Goal: Task Accomplishment & Management: Use online tool/utility

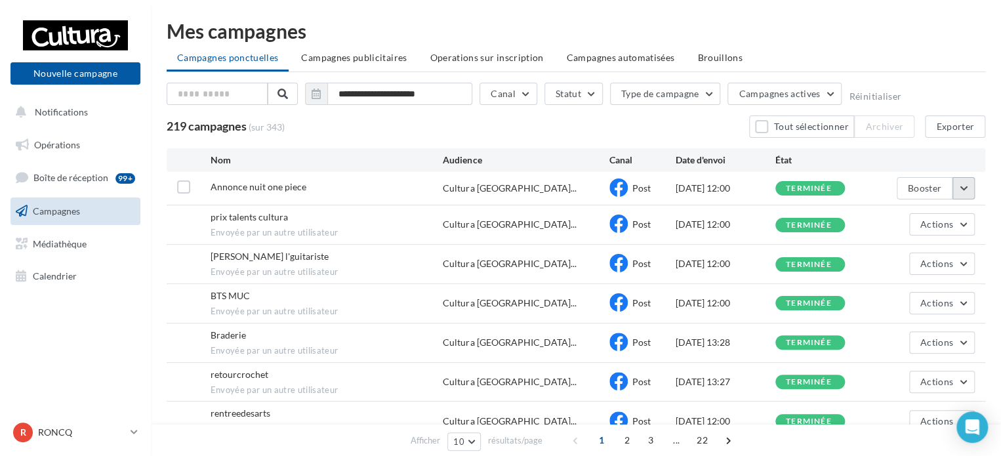
click at [961, 183] on button "button" at bounding box center [963, 188] width 22 height 22
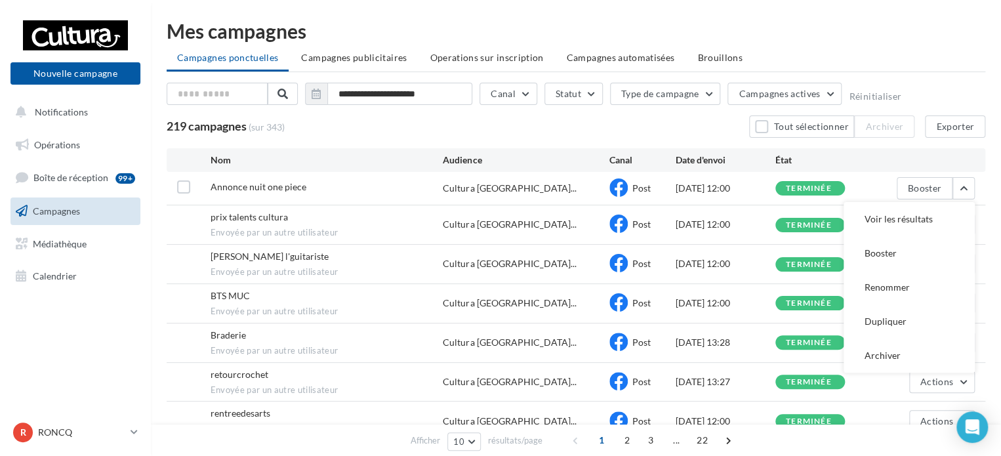
click at [954, 211] on button "Voir les résultats" at bounding box center [908, 219] width 131 height 34
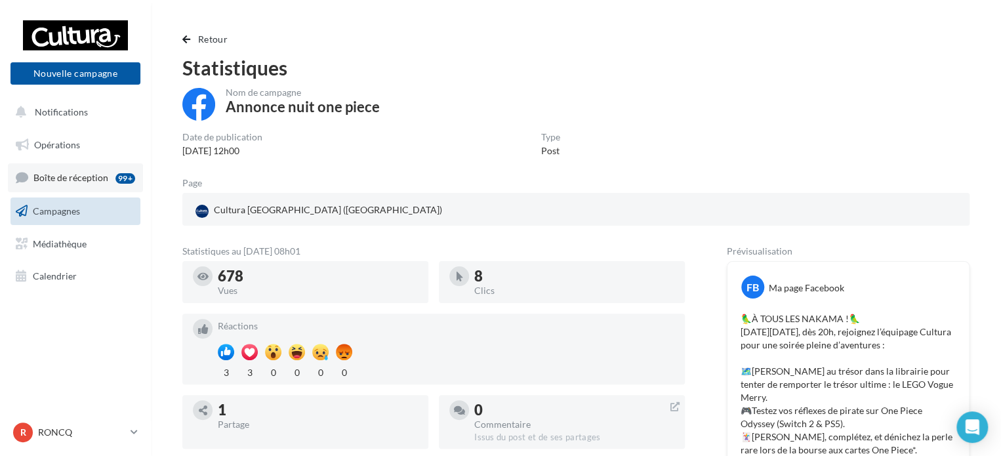
click at [108, 180] on link "Boîte de réception 99+" at bounding box center [75, 177] width 135 height 28
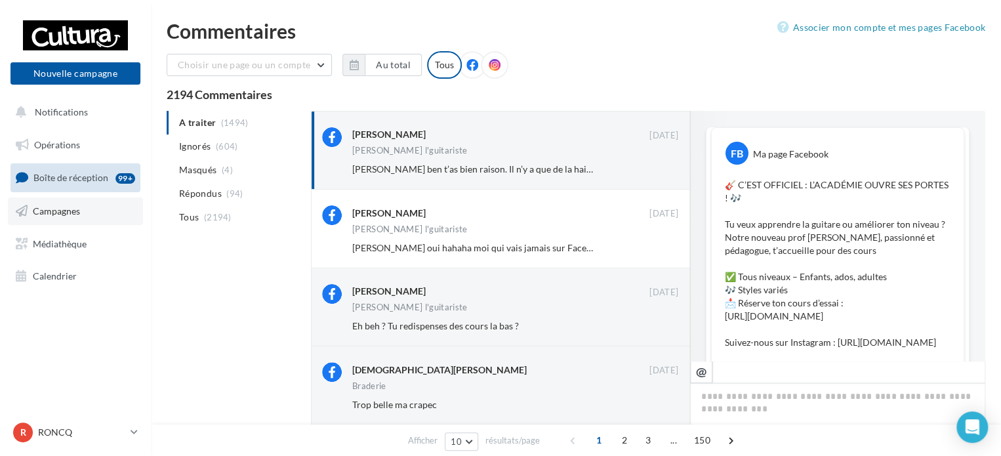
click at [68, 212] on span "Campagnes" at bounding box center [56, 210] width 47 height 11
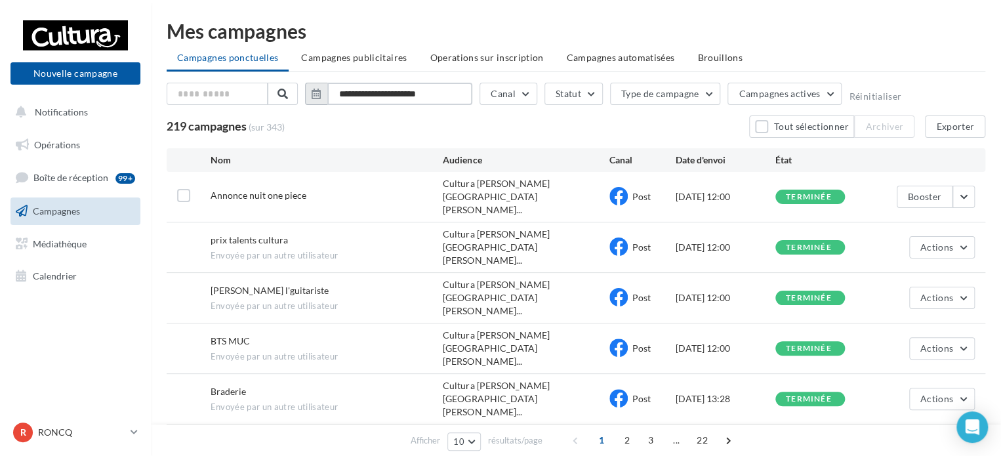
click at [402, 93] on input "**********" at bounding box center [399, 94] width 145 height 22
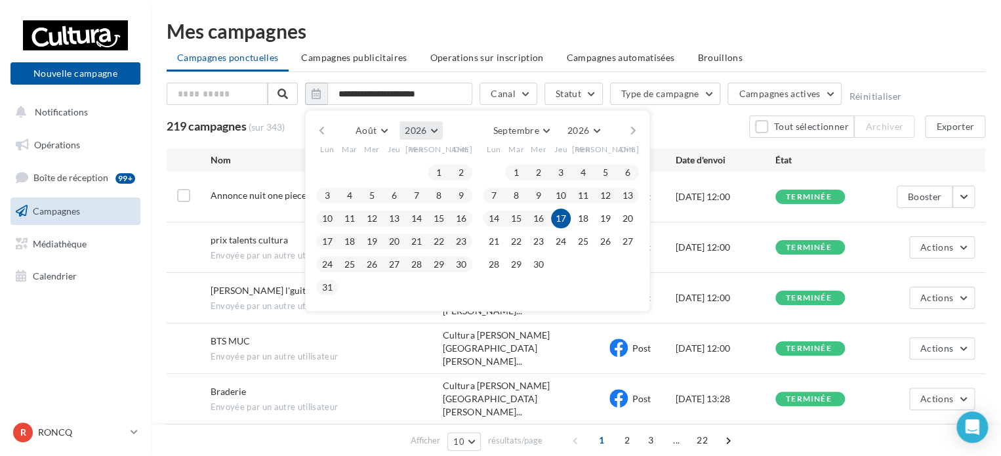
click at [407, 130] on span "2026" at bounding box center [416, 130] width 22 height 11
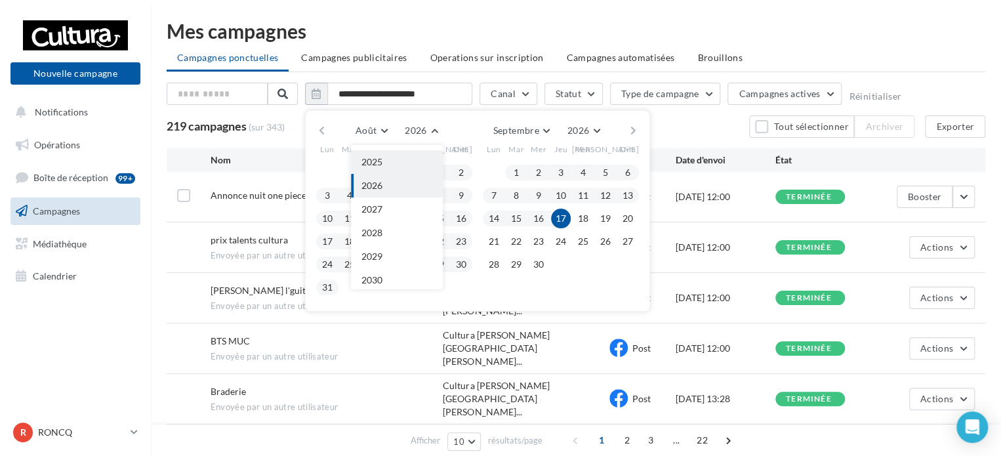
click at [407, 169] on button "2025" at bounding box center [397, 162] width 92 height 24
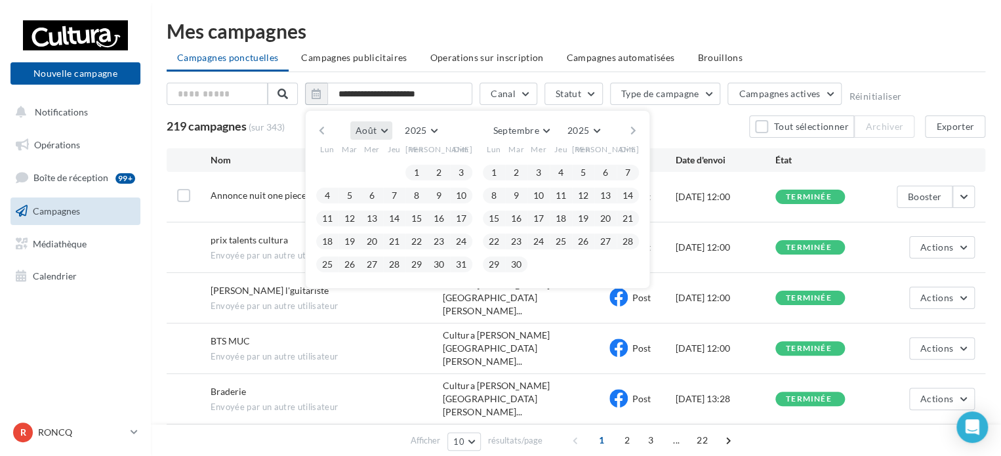
click at [361, 134] on span "Août" at bounding box center [365, 130] width 21 height 11
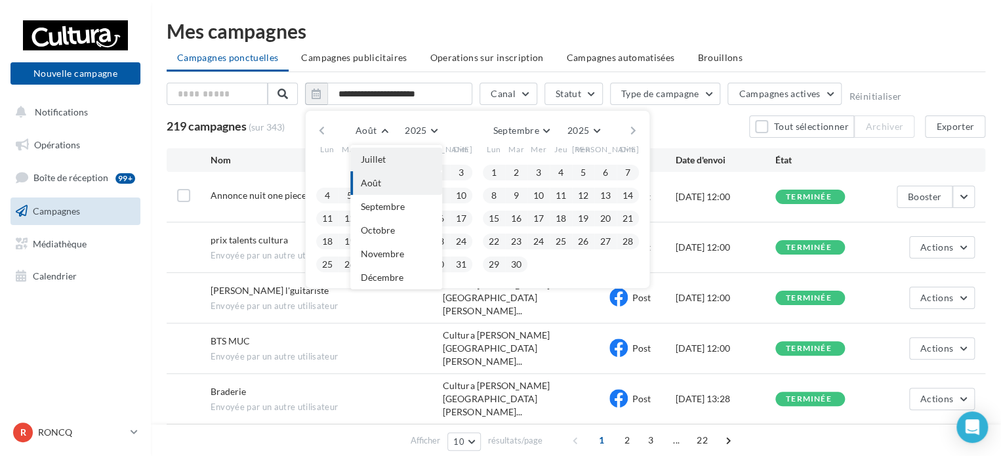
click at [380, 161] on span "Juillet" at bounding box center [373, 158] width 25 height 11
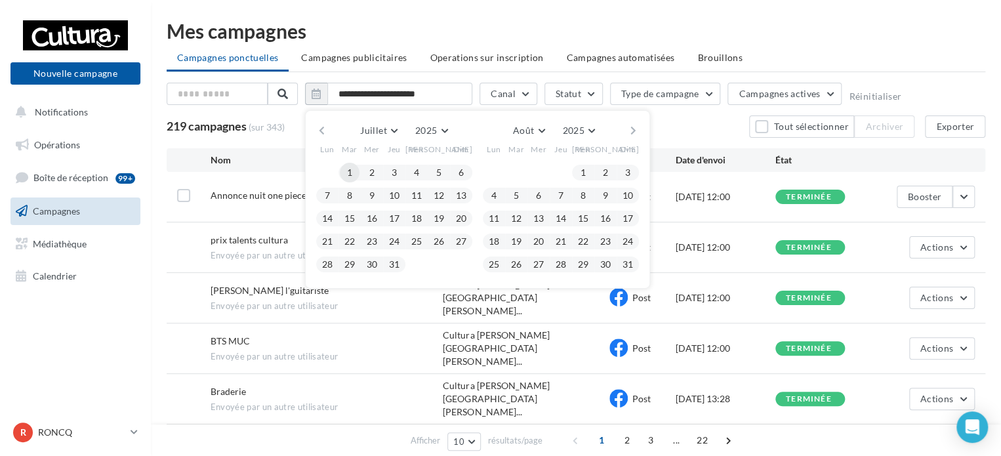
click at [354, 171] on button "1" at bounding box center [350, 173] width 20 height 20
click at [395, 268] on button "31" at bounding box center [394, 264] width 20 height 20
type input "**********"
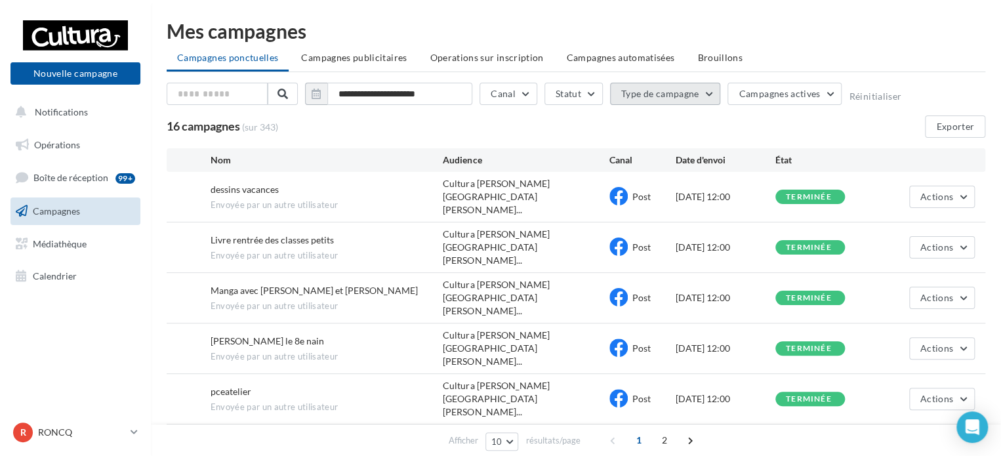
click at [697, 97] on button "Type de campagne" at bounding box center [665, 94] width 111 height 22
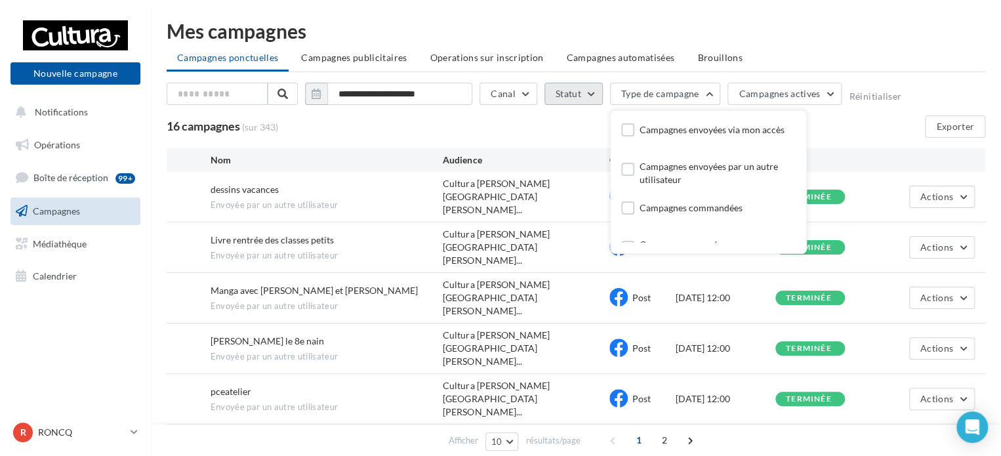
click at [582, 94] on button "Statut" at bounding box center [573, 94] width 58 height 22
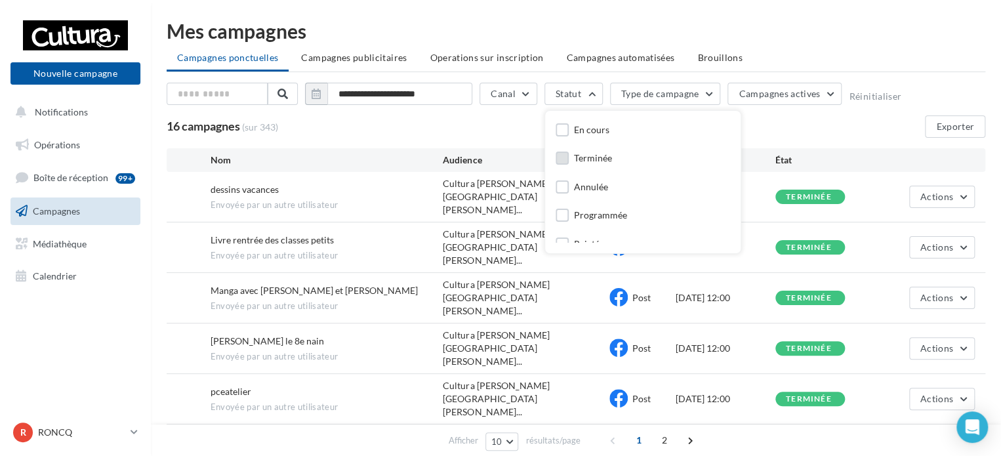
click at [576, 154] on div "Terminée" at bounding box center [593, 158] width 38 height 13
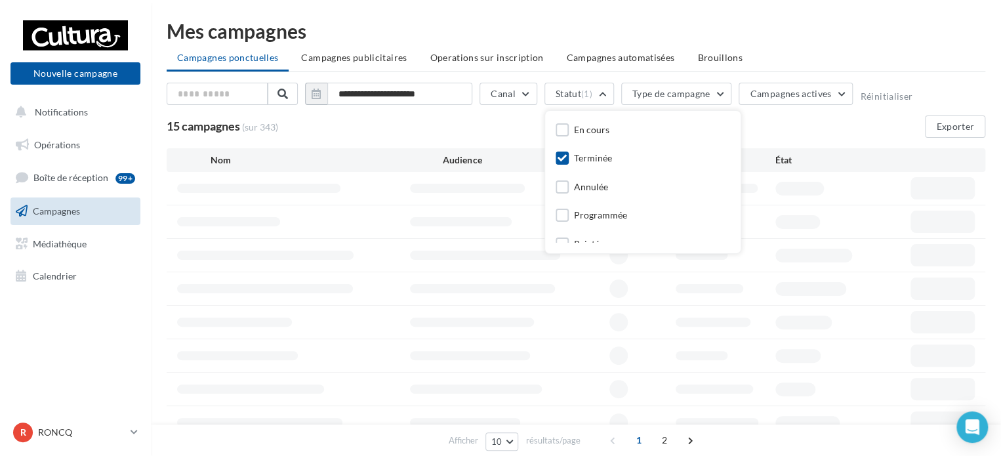
click at [790, 135] on div "15 campagnes (sur 343) Exporter" at bounding box center [576, 126] width 819 height 22
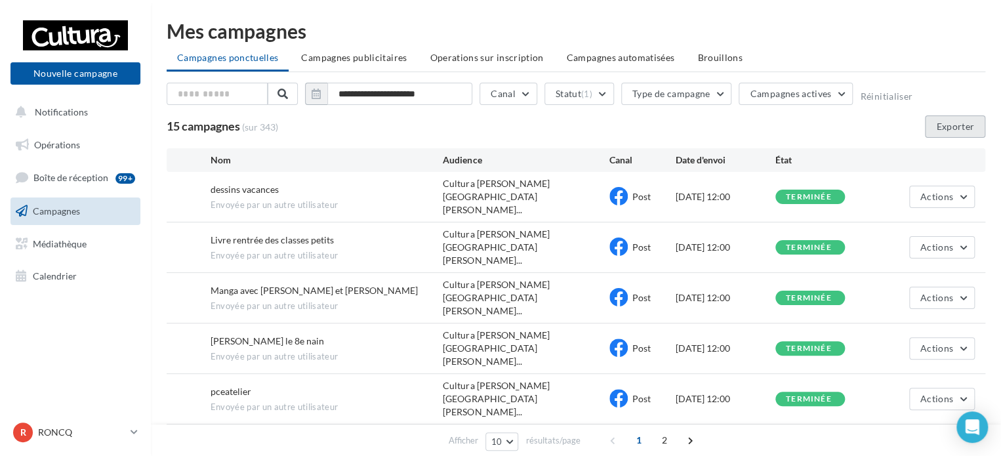
click at [956, 121] on button "Exporter" at bounding box center [955, 126] width 60 height 22
